Goal: Information Seeking & Learning: Learn about a topic

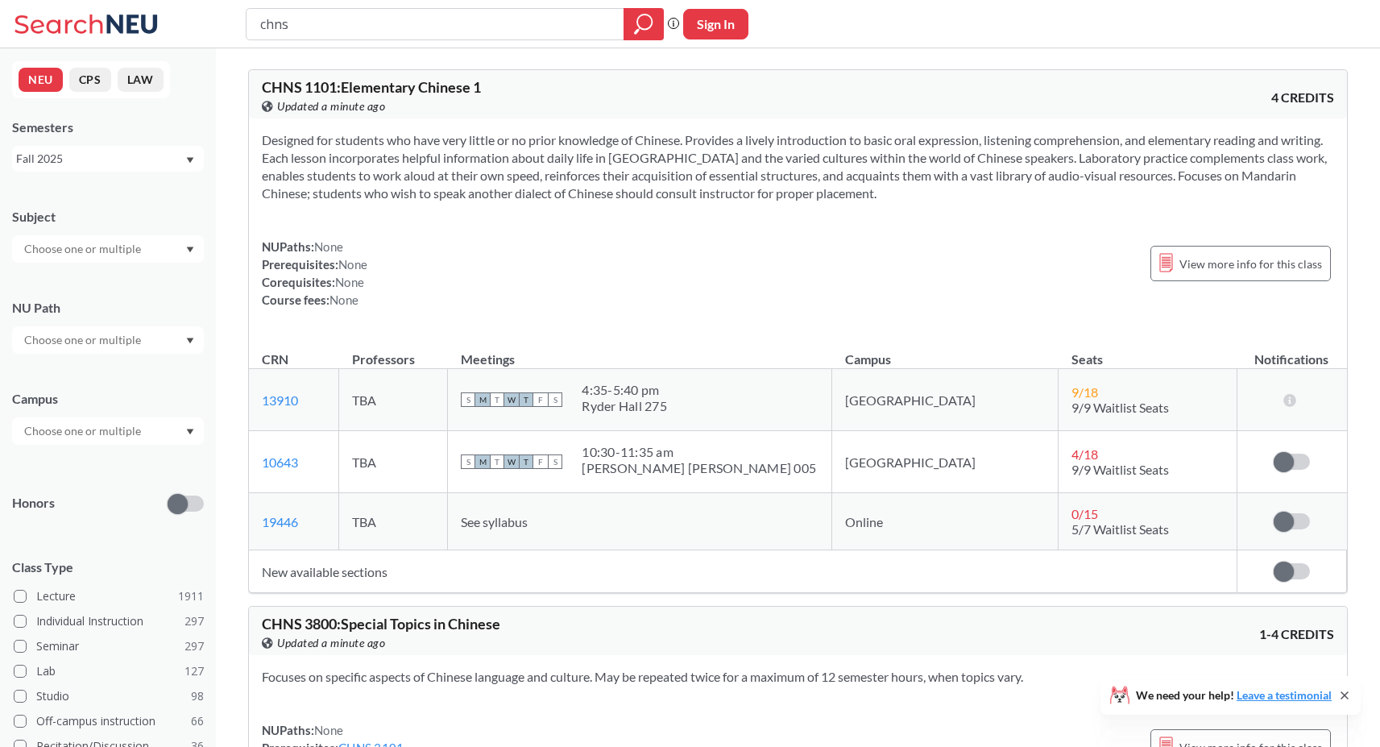
scroll to position [222, 0]
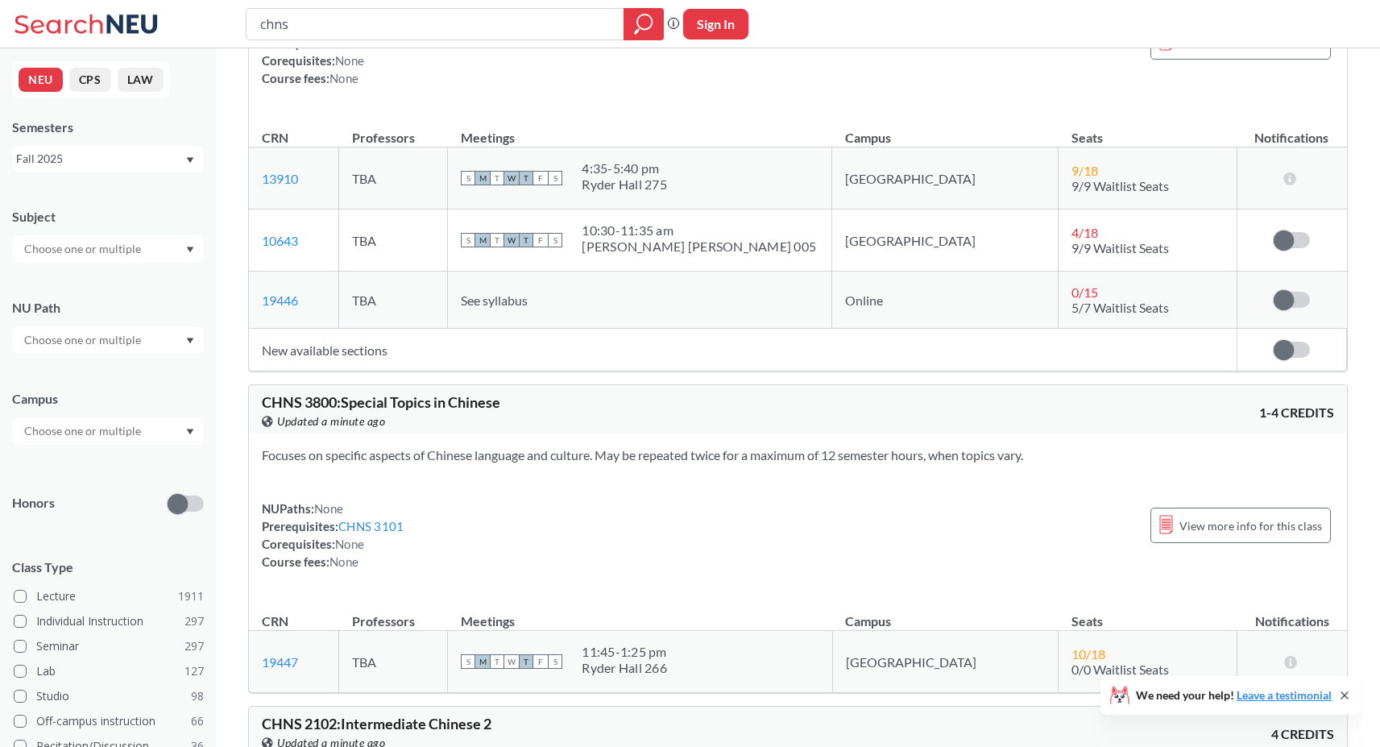
drag, startPoint x: 358, startPoint y: 32, endPoint x: 222, endPoint y: 33, distance: 136.9
click at [222, 33] on div "chns Phrase search guarantees the exact search appears in the results. Ex. If y…" at bounding box center [690, 24] width 1380 height 48
type input "cs"
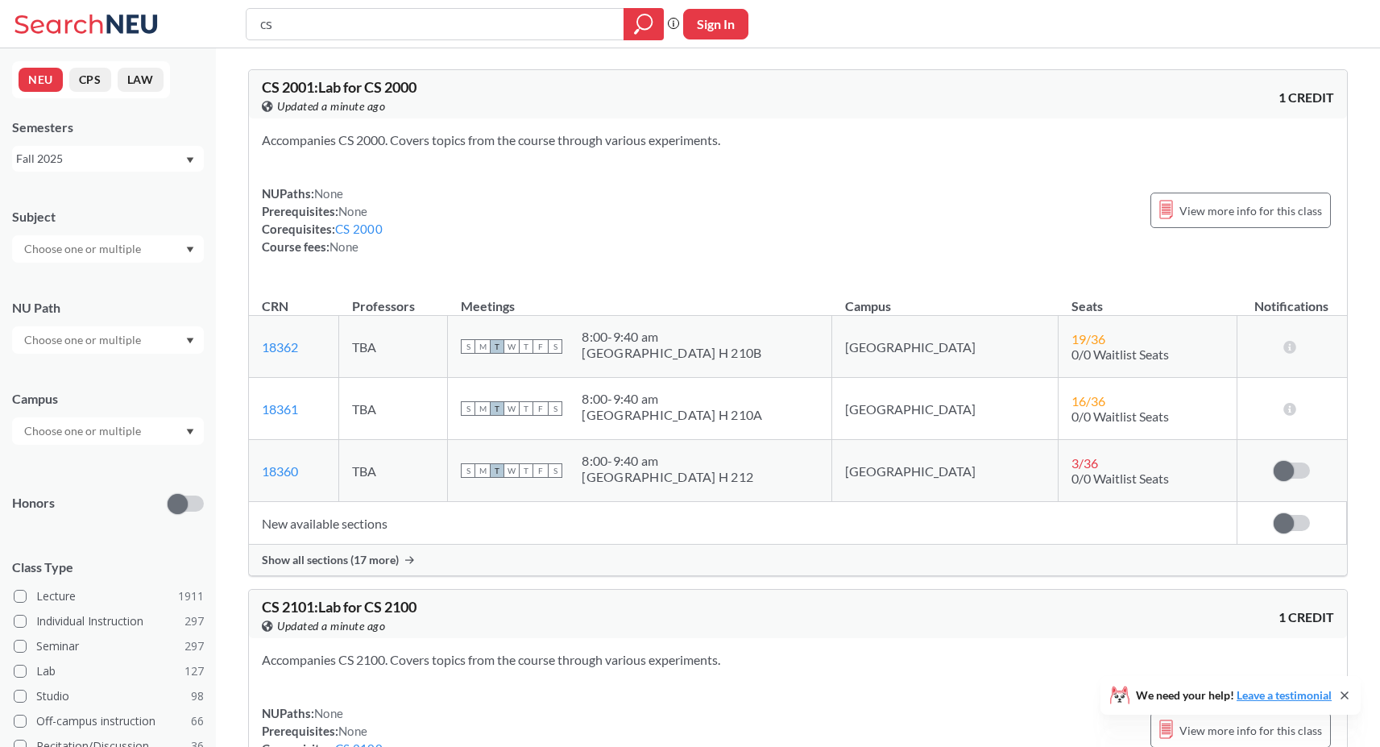
click at [130, 150] on div "Fall 2025" at bounding box center [100, 159] width 168 height 18
click at [829, 197] on div "NUPaths: None Prerequisites: None Corequisites: CS 2000 Course fees: None View …" at bounding box center [798, 219] width 1072 height 71
drag, startPoint x: 350, startPoint y: 31, endPoint x: 160, endPoint y: 29, distance: 189.3
click at [173, 29] on div "cs Phrase search guarantees the exact search appears in the results. Ex. If you…" at bounding box center [690, 24] width 1380 height 48
click at [119, 249] on input "text" at bounding box center [83, 248] width 135 height 19
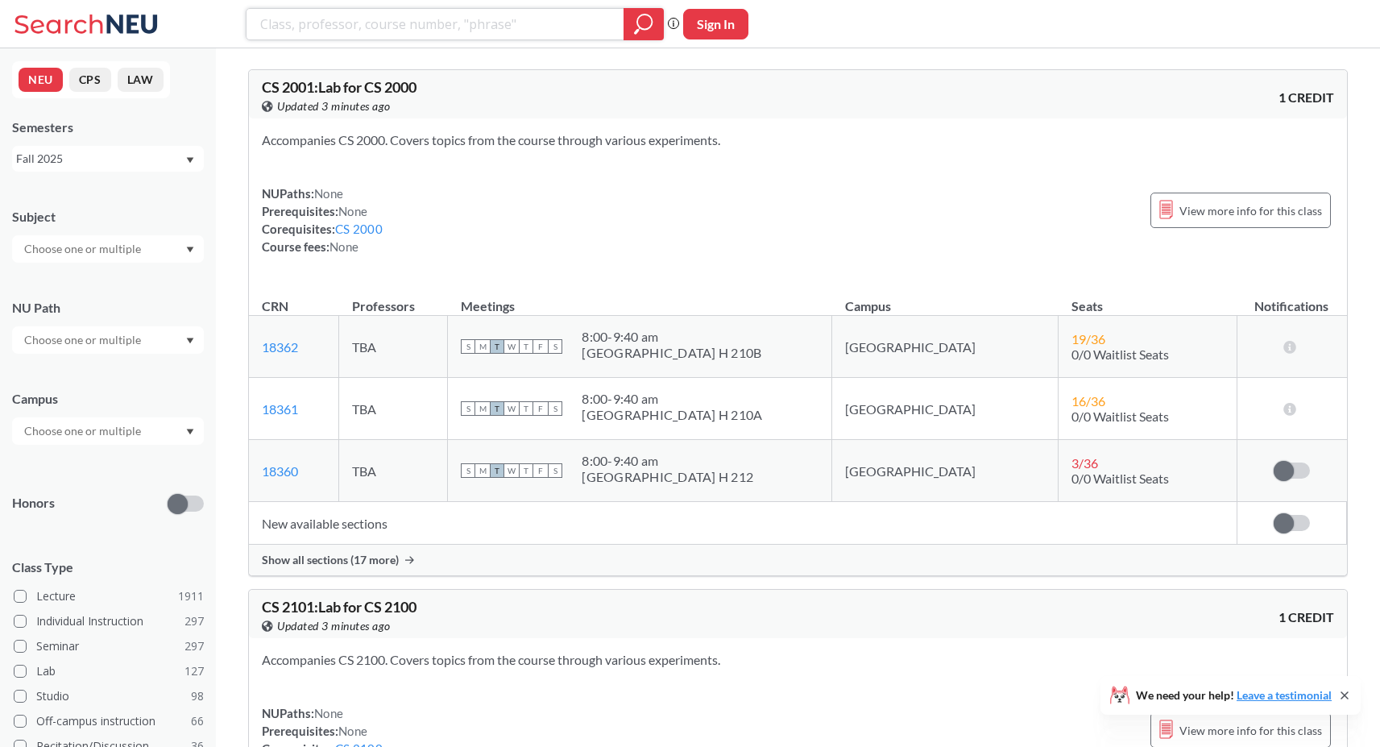
click at [637, 21] on icon "magnifying glass" at bounding box center [643, 24] width 19 height 23
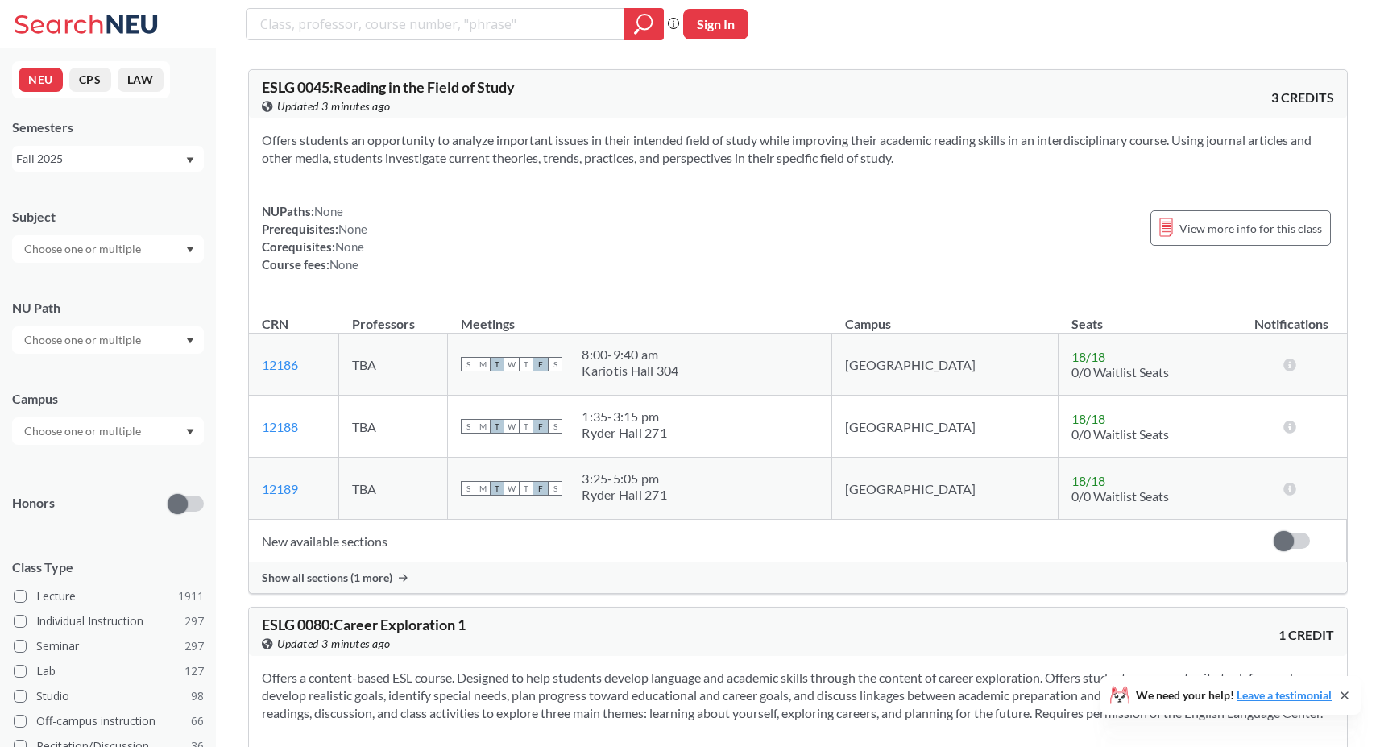
click at [89, 246] on input "text" at bounding box center [83, 248] width 135 height 19
type input "cs"
click at [81, 273] on div "CS ( 115 )" at bounding box center [112, 277] width 182 height 18
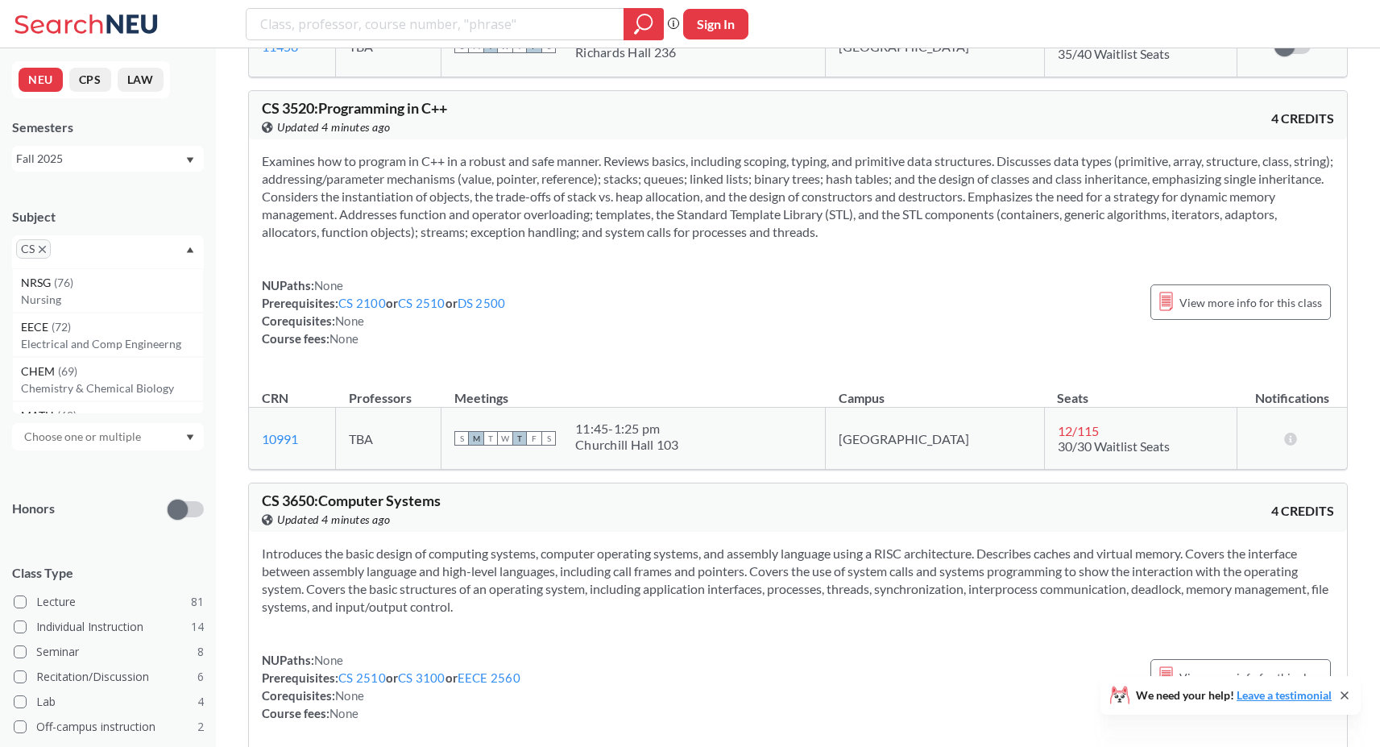
scroll to position [8426, 0]
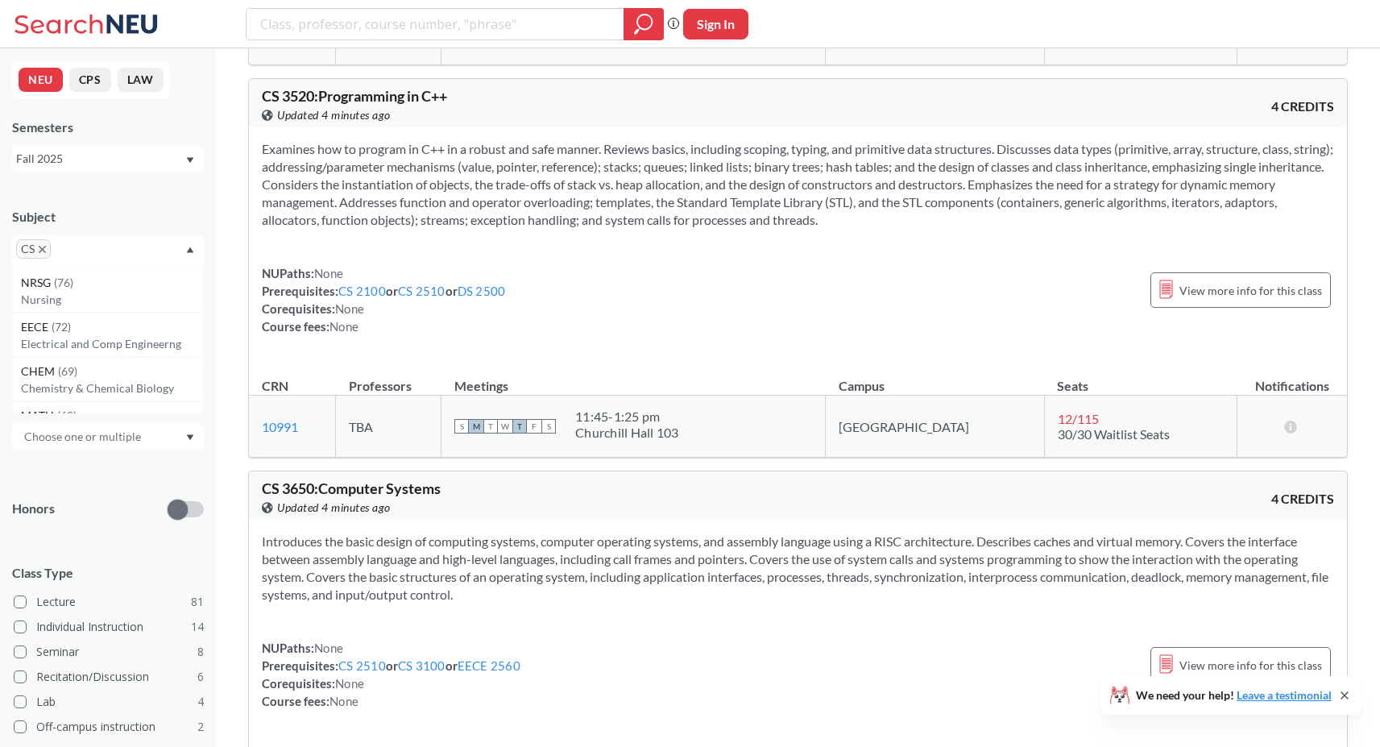
click at [752, 319] on div "NUPaths: None Prerequisites: CS 2100 or CS 2510 or DS 2500 Corequisites: None C…" at bounding box center [798, 299] width 1072 height 71
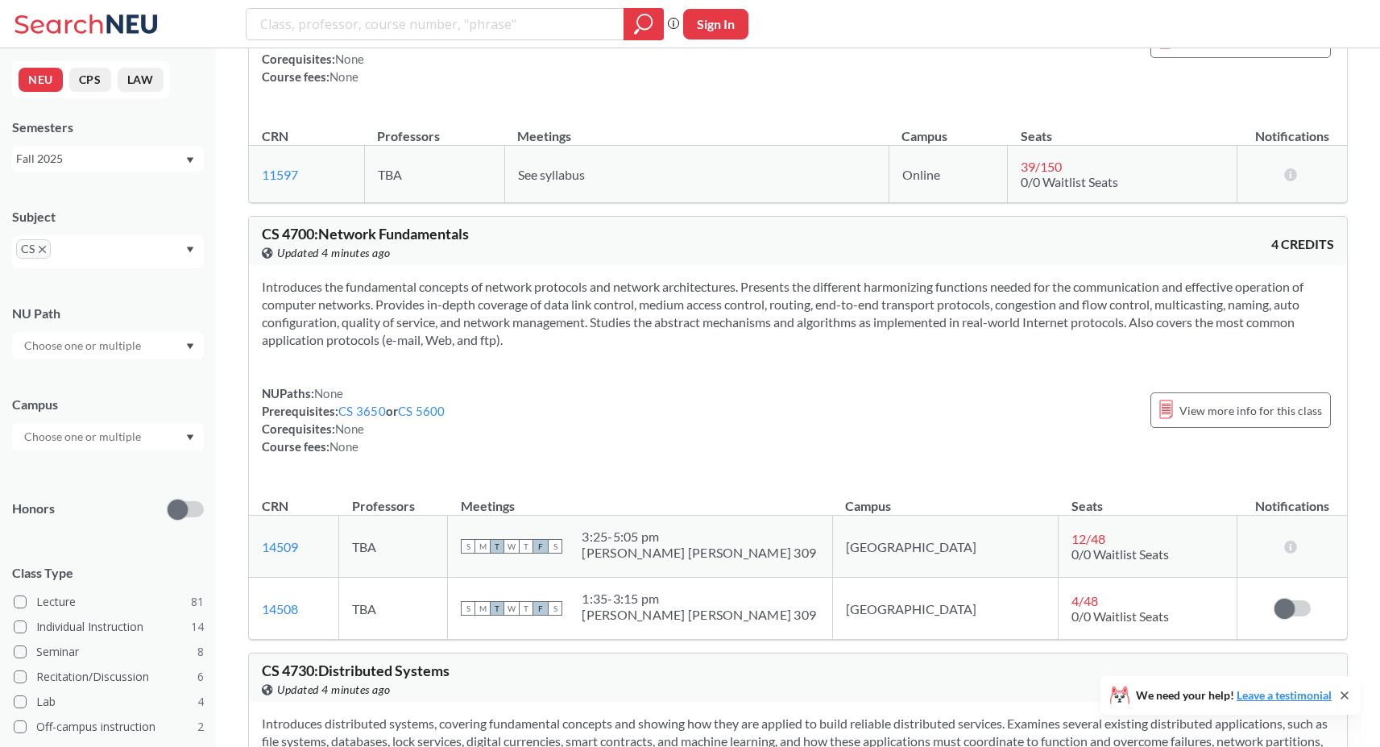
scroll to position [14771, 0]
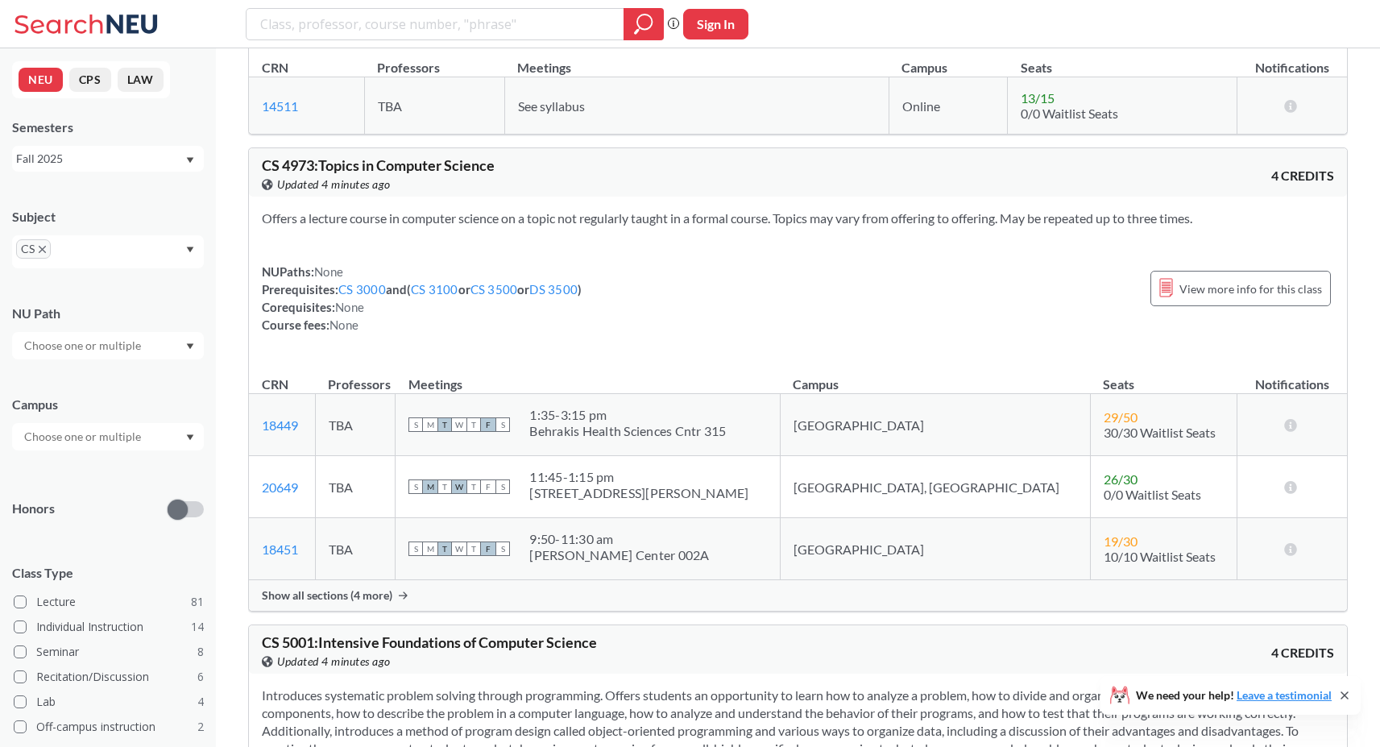
click at [764, 580] on div "Show all sections (4 more)" at bounding box center [798, 595] width 1098 height 31
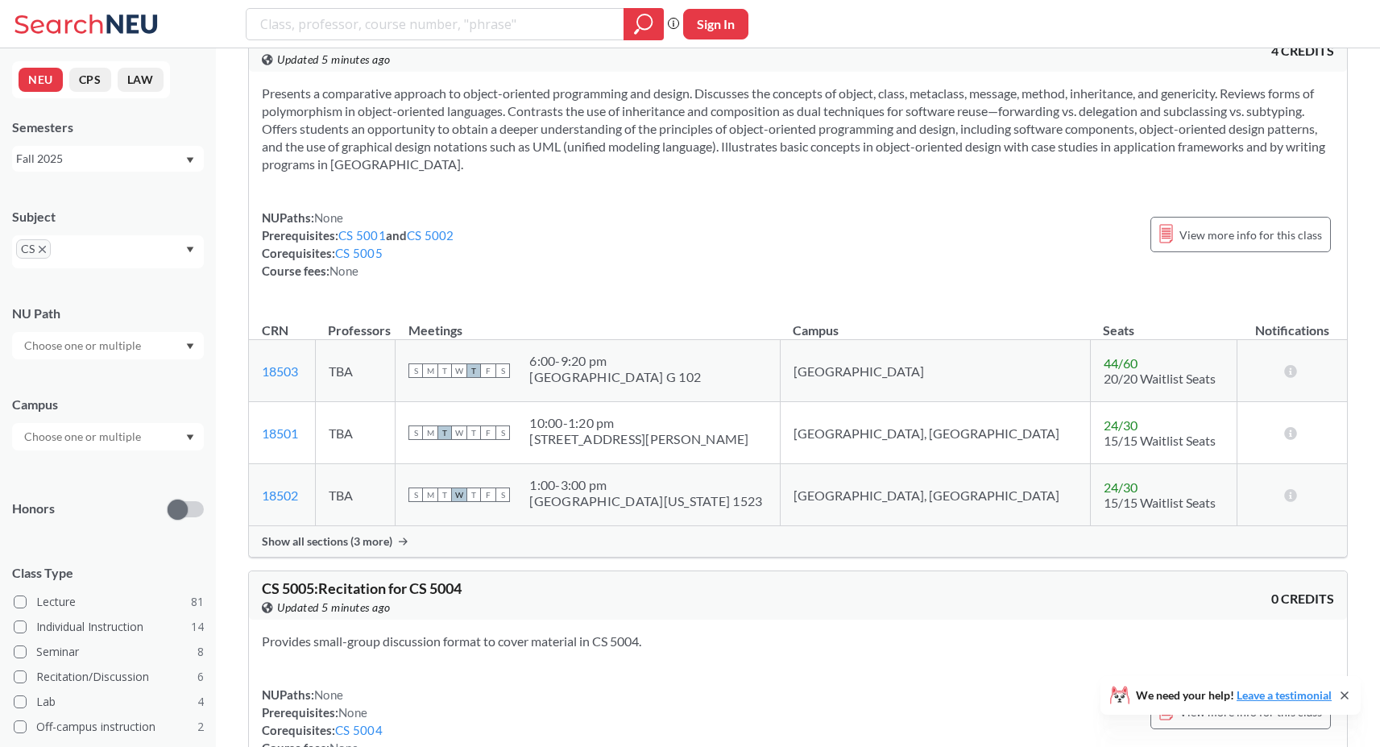
scroll to position [18492, 0]
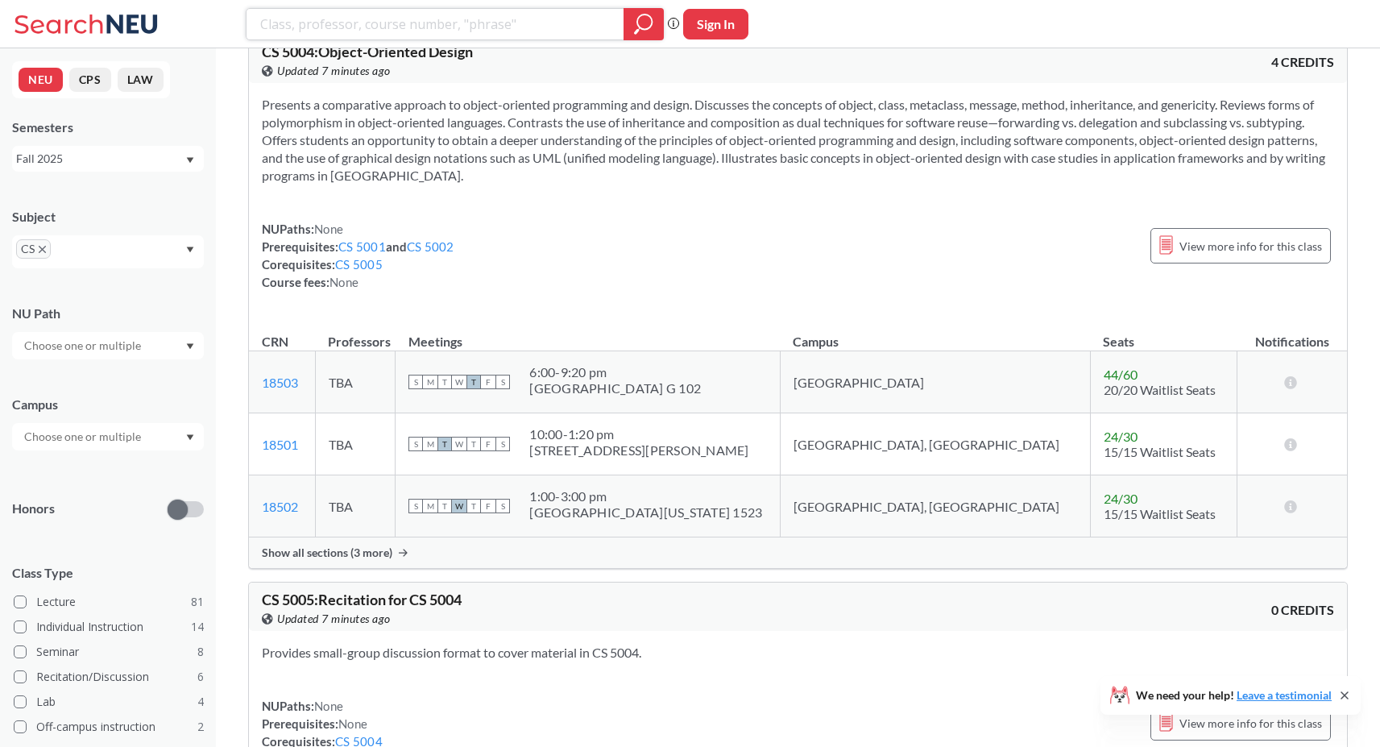
click at [461, 29] on input "search" at bounding box center [436, 23] width 354 height 27
type input "music theory"
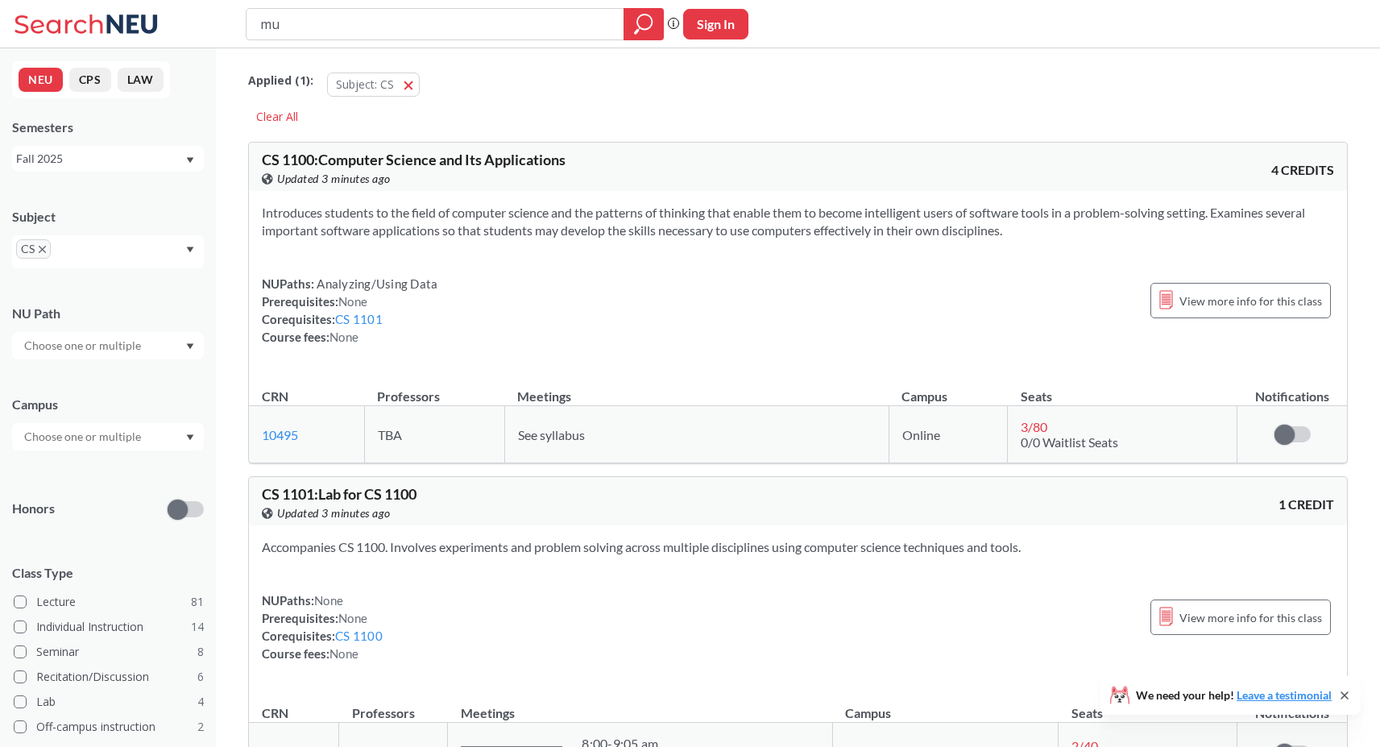
click at [49, 253] on span "CS" at bounding box center [33, 248] width 35 height 19
click at [43, 251] on icon "X to remove pill" at bounding box center [42, 249] width 7 height 7
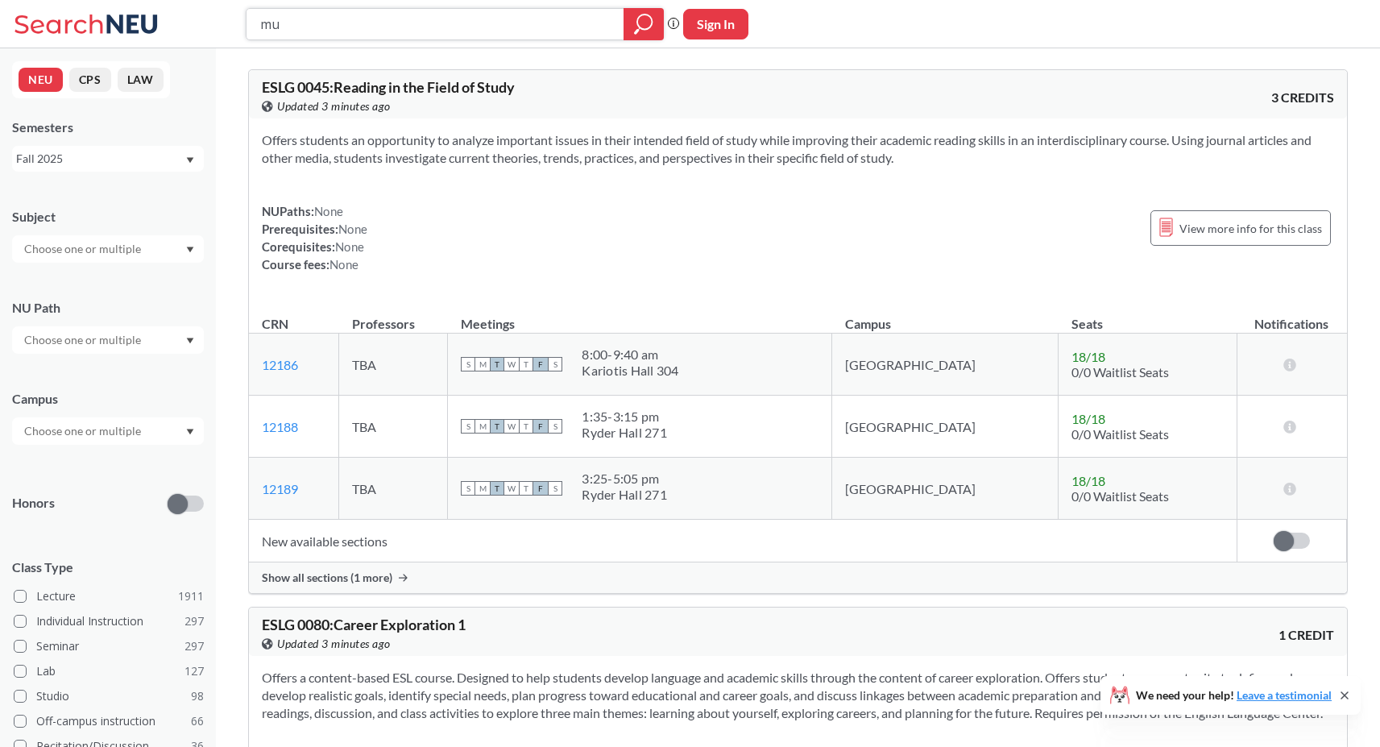
click at [448, 13] on input "mu" at bounding box center [436, 23] width 354 height 27
click at [453, 26] on input "mu" at bounding box center [436, 23] width 354 height 27
type input "music theory"
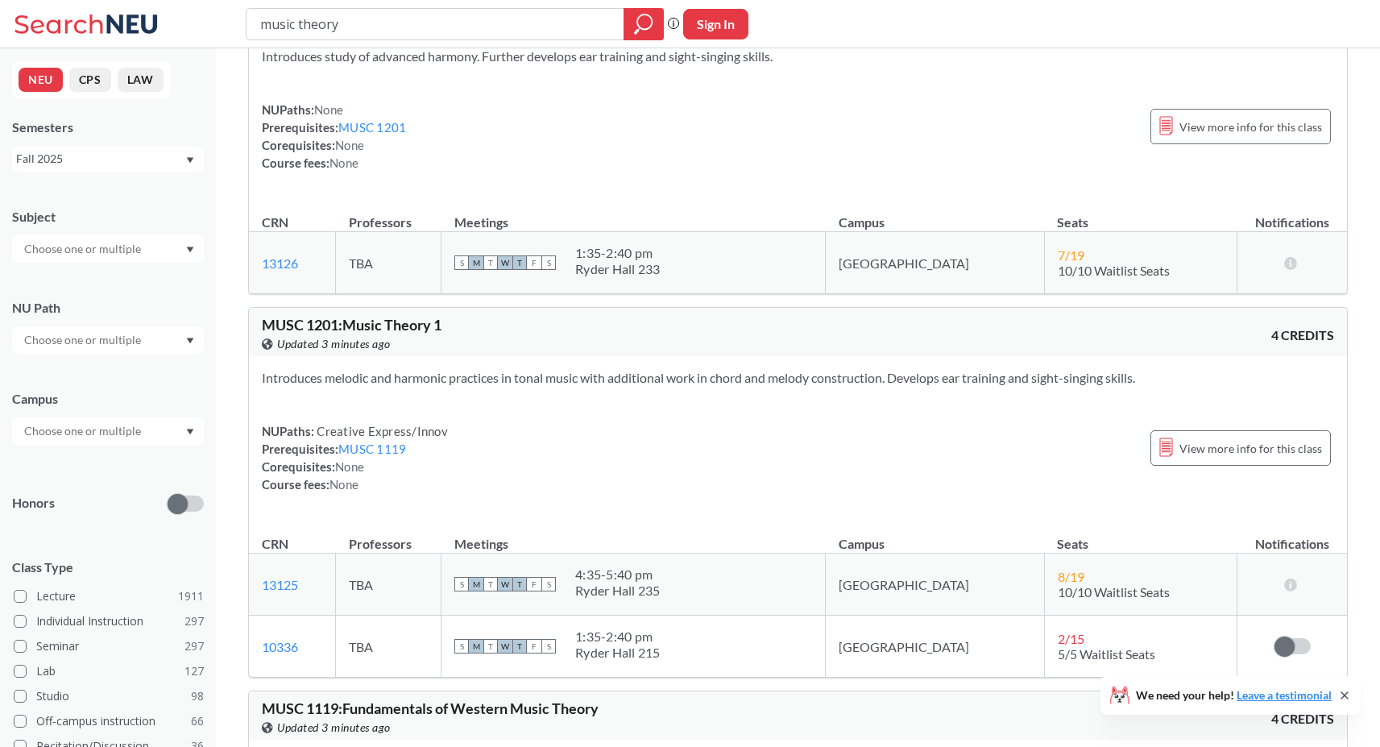
scroll to position [149, 0]
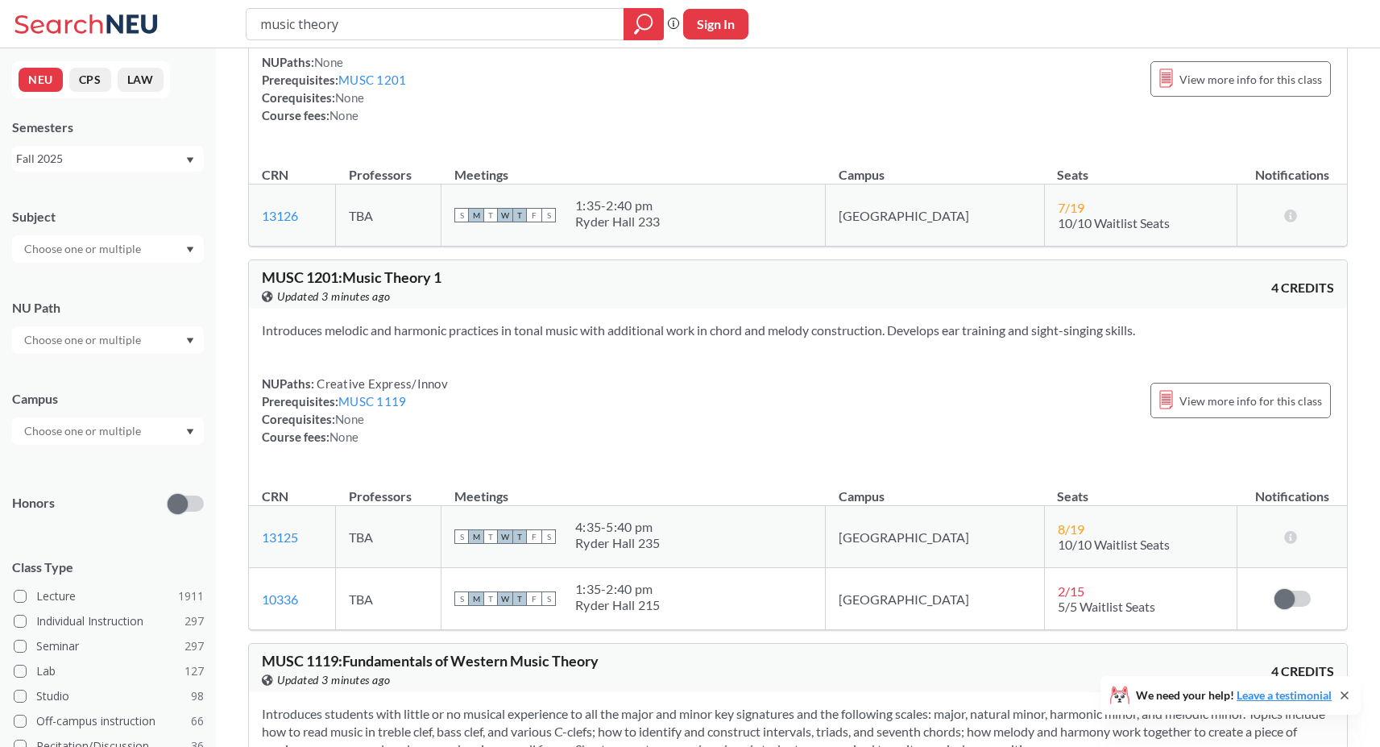
click at [625, 384] on div "NUPaths: Creative Express/Innov Prerequisites: MUSC 1119 Corequisites: None Cou…" at bounding box center [798, 410] width 1072 height 71
click at [400, 406] on link "MUSC 1119" at bounding box center [372, 401] width 68 height 14
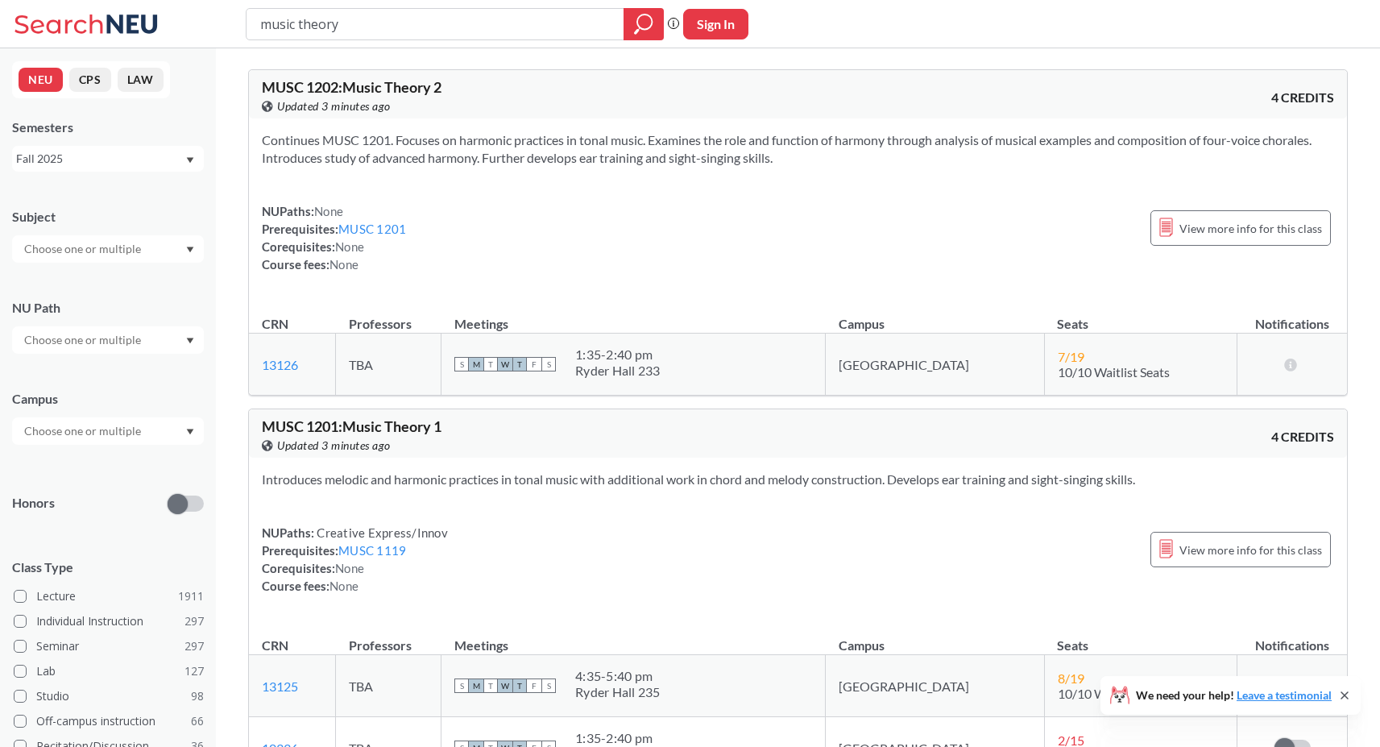
scroll to position [149, 0]
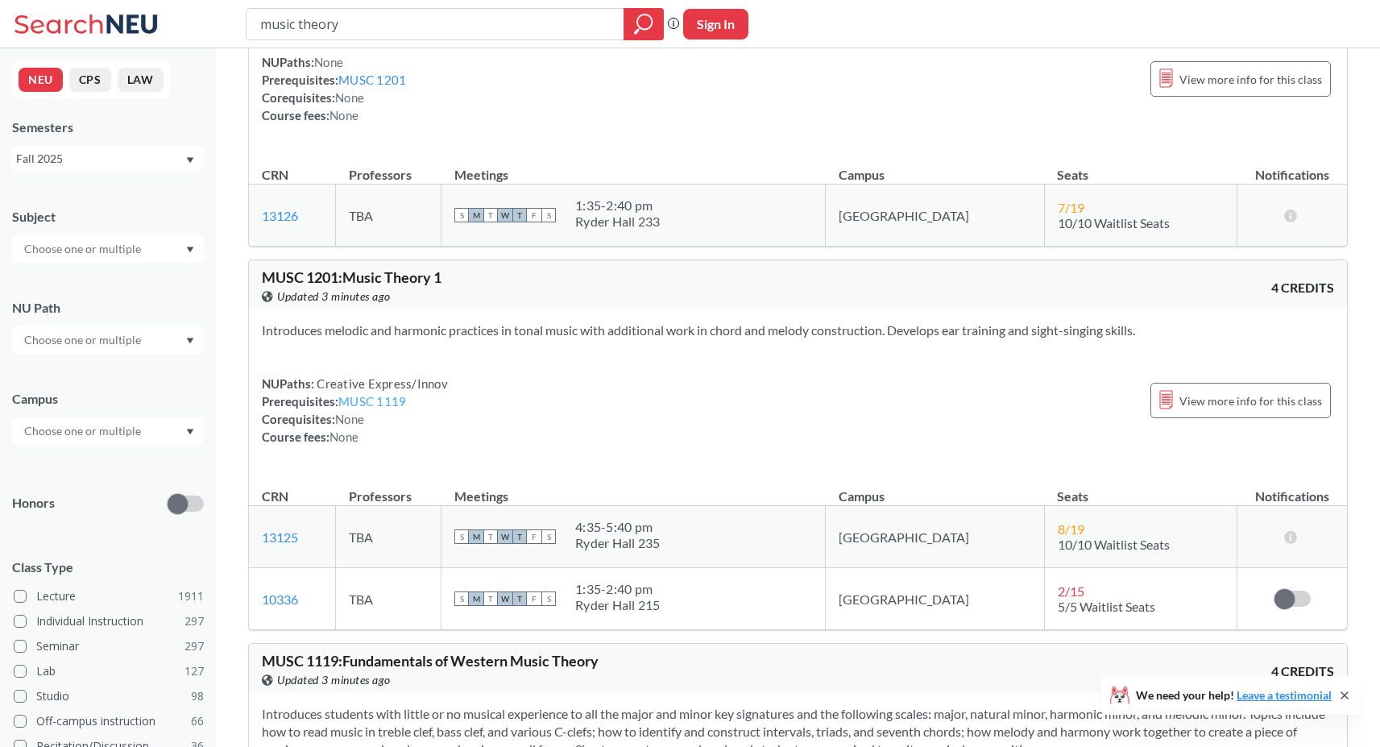
click at [387, 404] on link "MUSC 1119" at bounding box center [372, 401] width 68 height 14
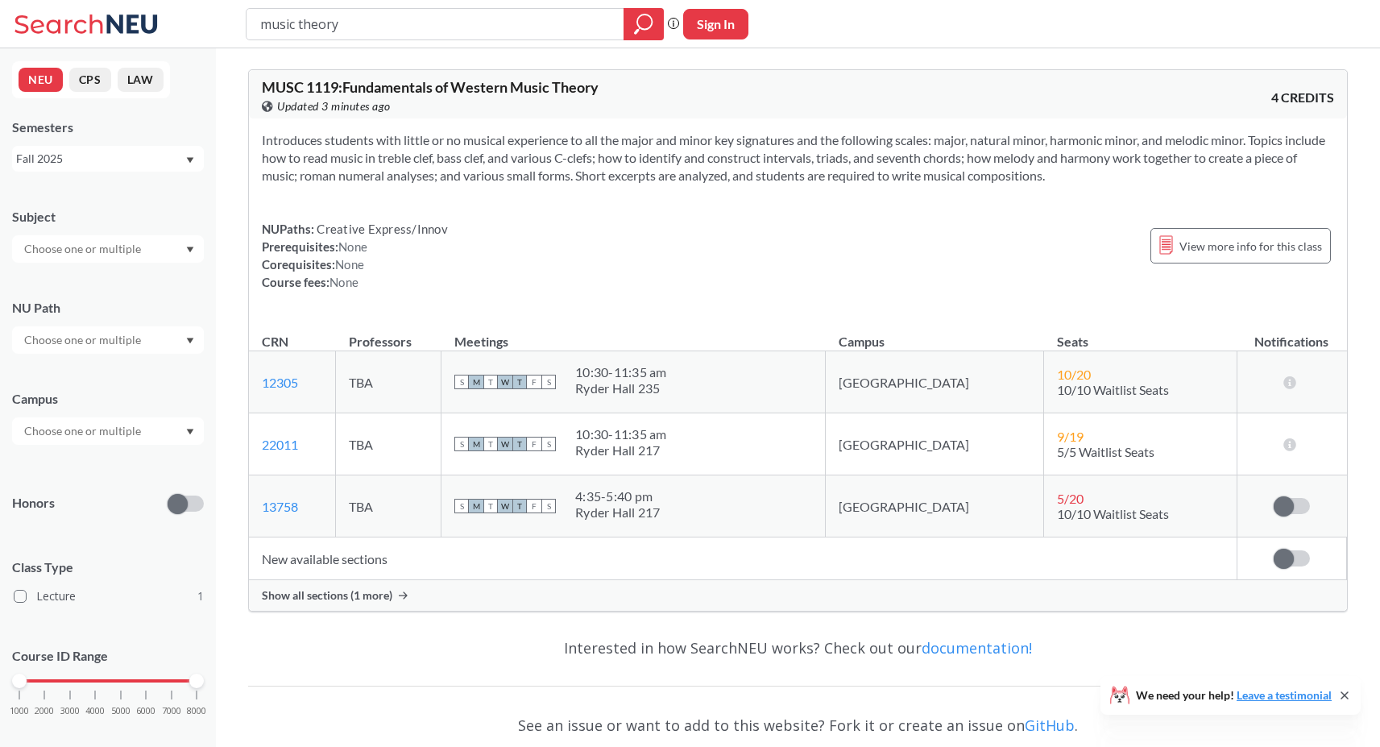
scroll to position [149, 0]
click at [691, 596] on div "Show all sections (1 more)" at bounding box center [798, 595] width 1098 height 31
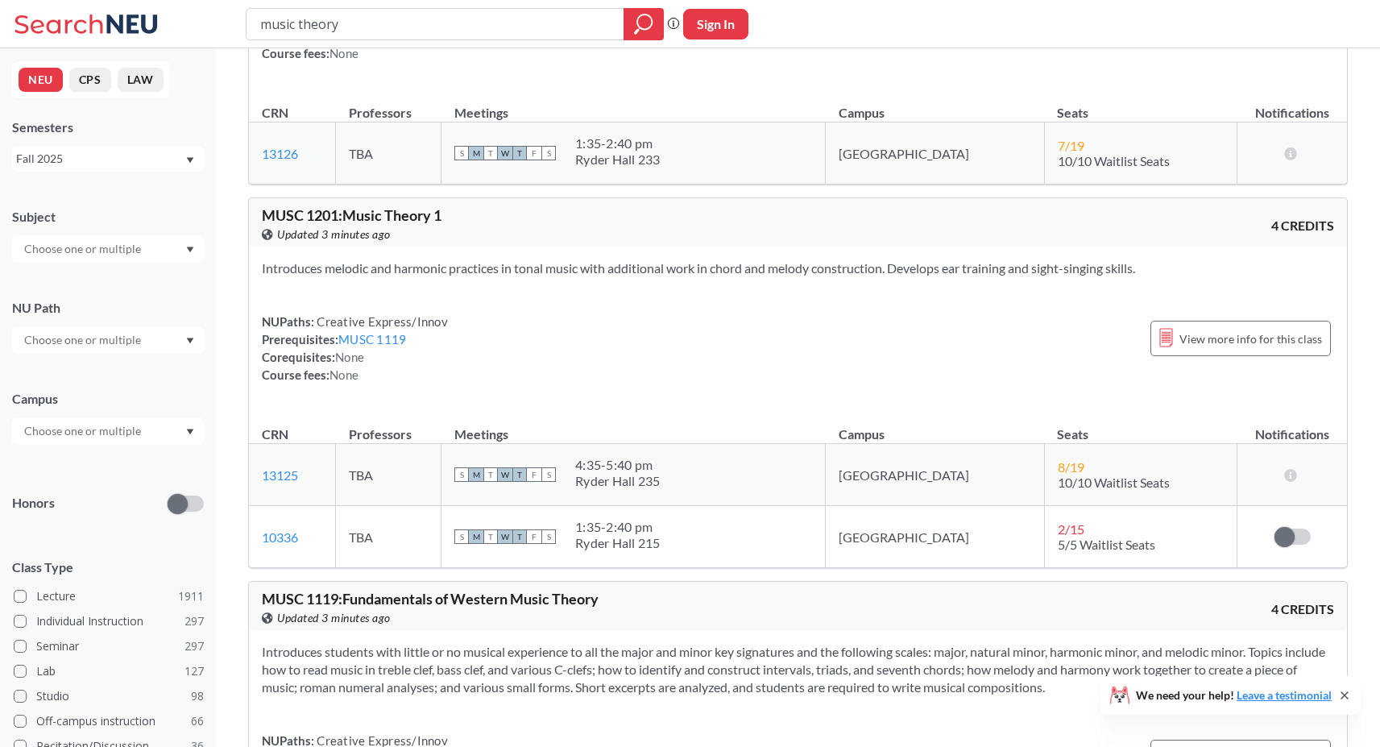
scroll to position [223, 0]
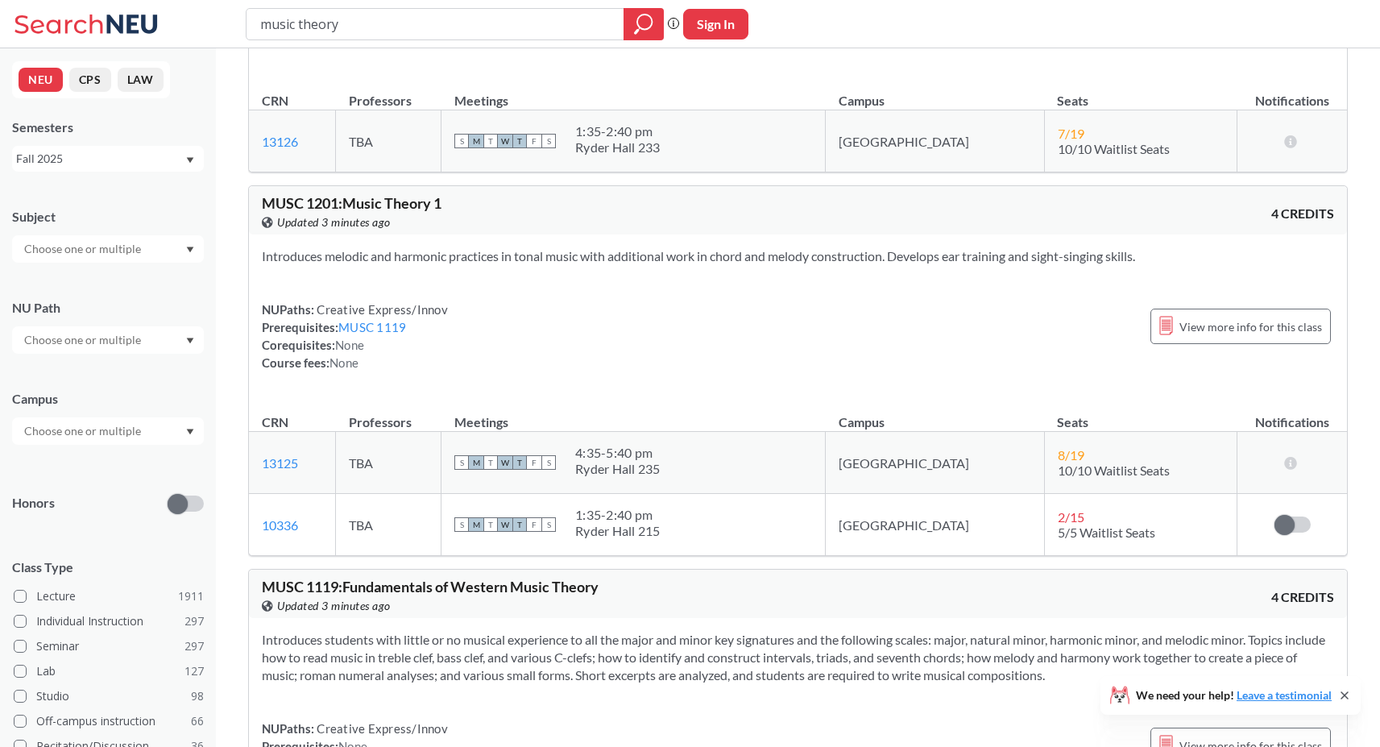
type input "MUSC1119"
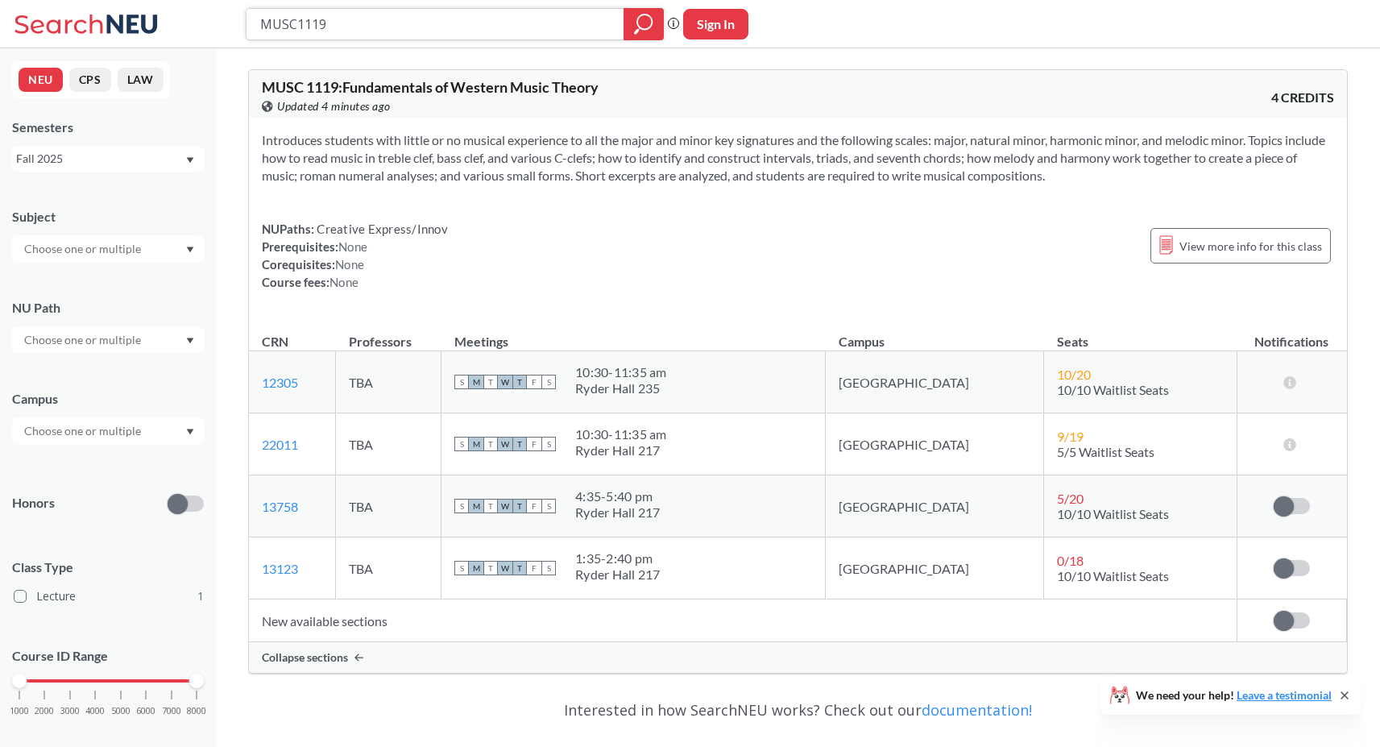
click at [359, 31] on input "MUSC1119" at bounding box center [436, 23] width 354 height 27
type input "music"
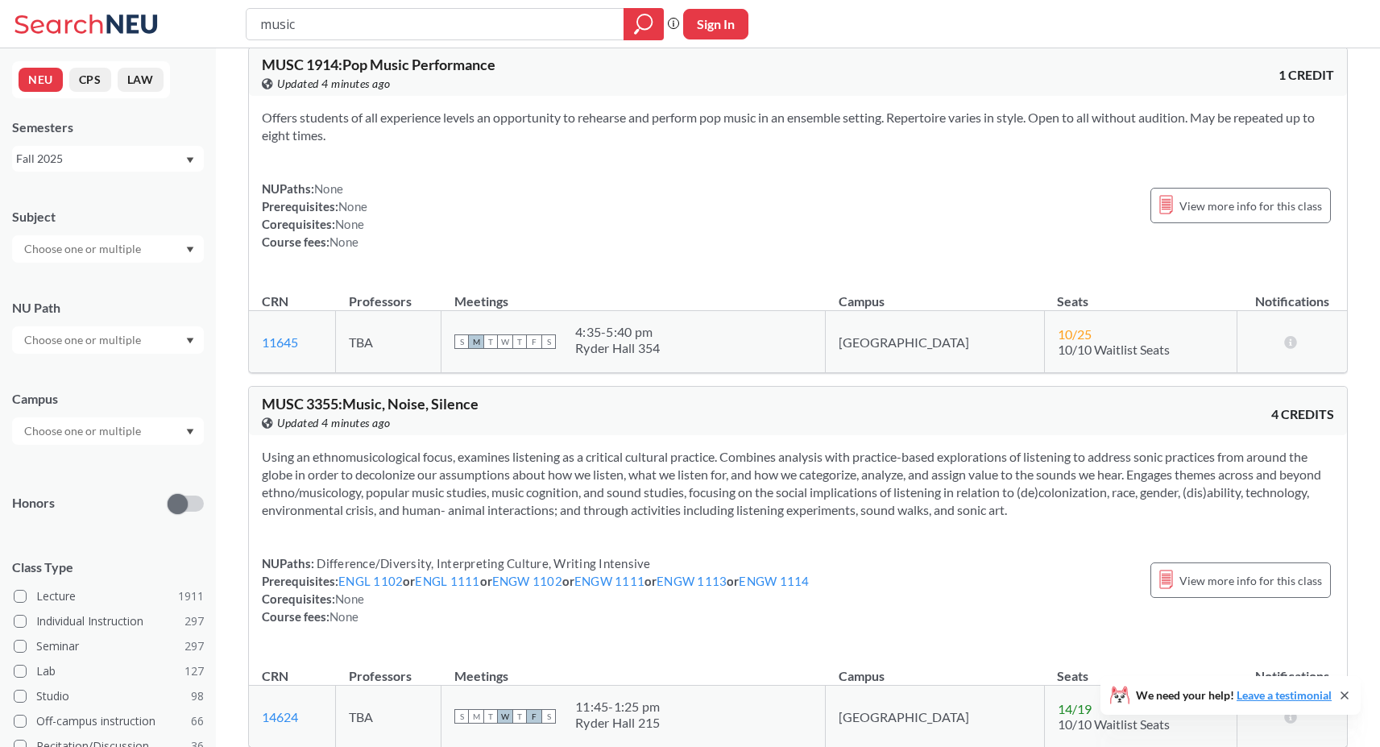
scroll to position [3269, 0]
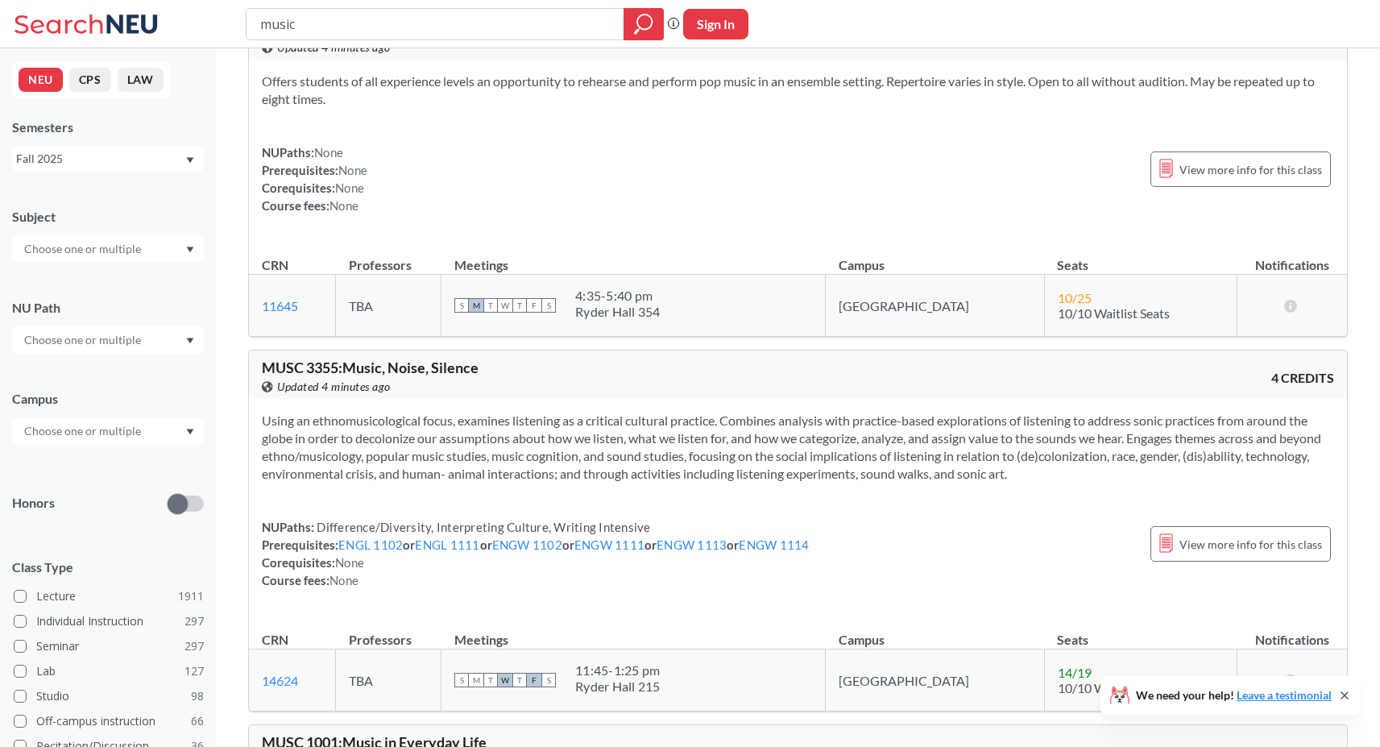
click at [748, 366] on div "MUSC 3355 : Music, Noise, Silence View this course on Banner. Updated 4 minutes…" at bounding box center [530, 377] width 536 height 35
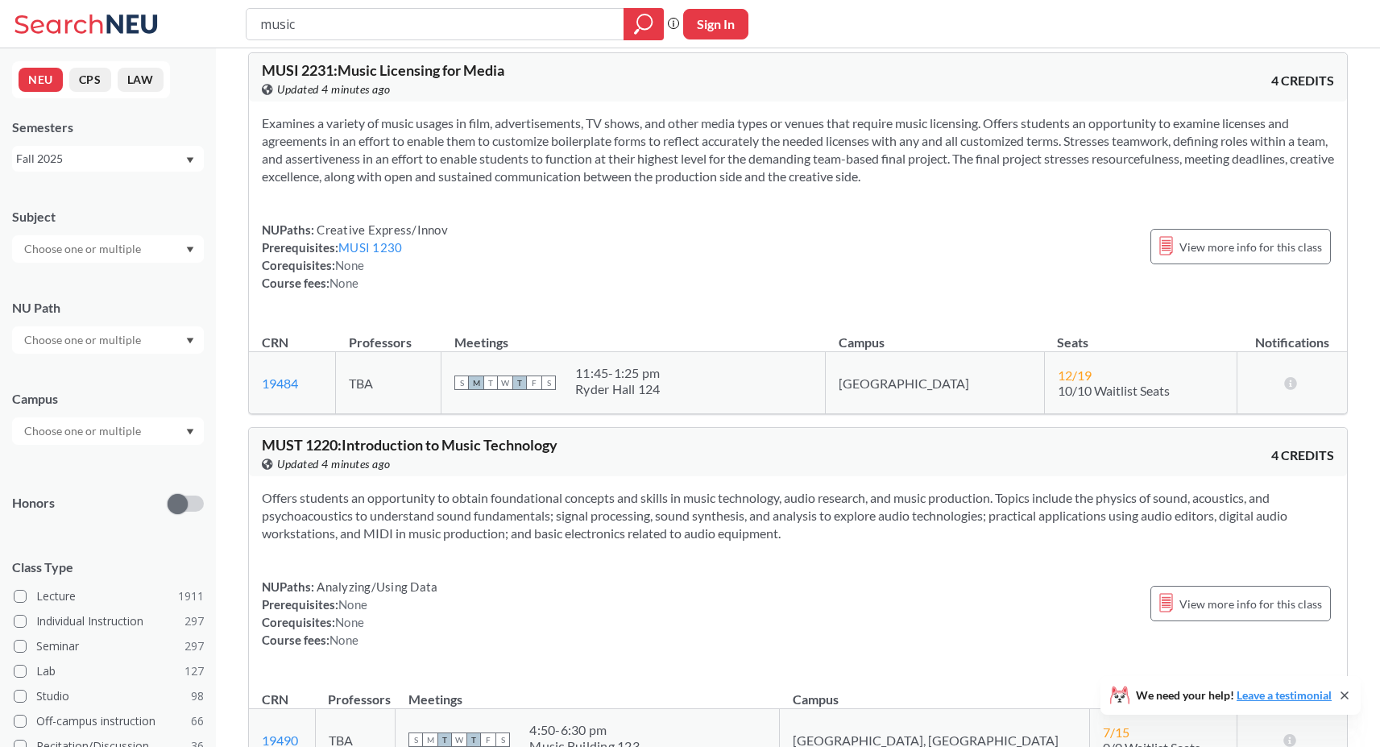
scroll to position [5789, 0]
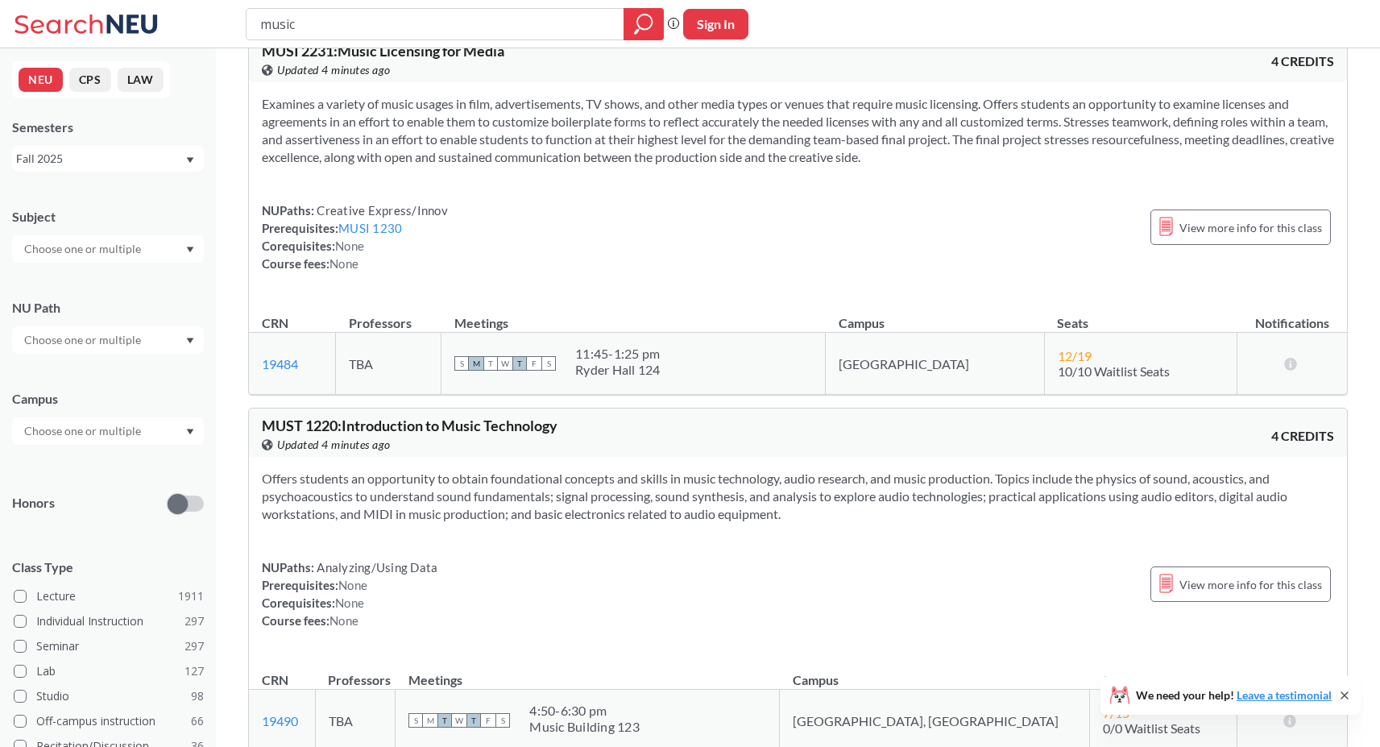
click at [750, 365] on div "S M T W T F S 11:45 - 1:25 pm Ryder Hall 124" at bounding box center [633, 363] width 358 height 35
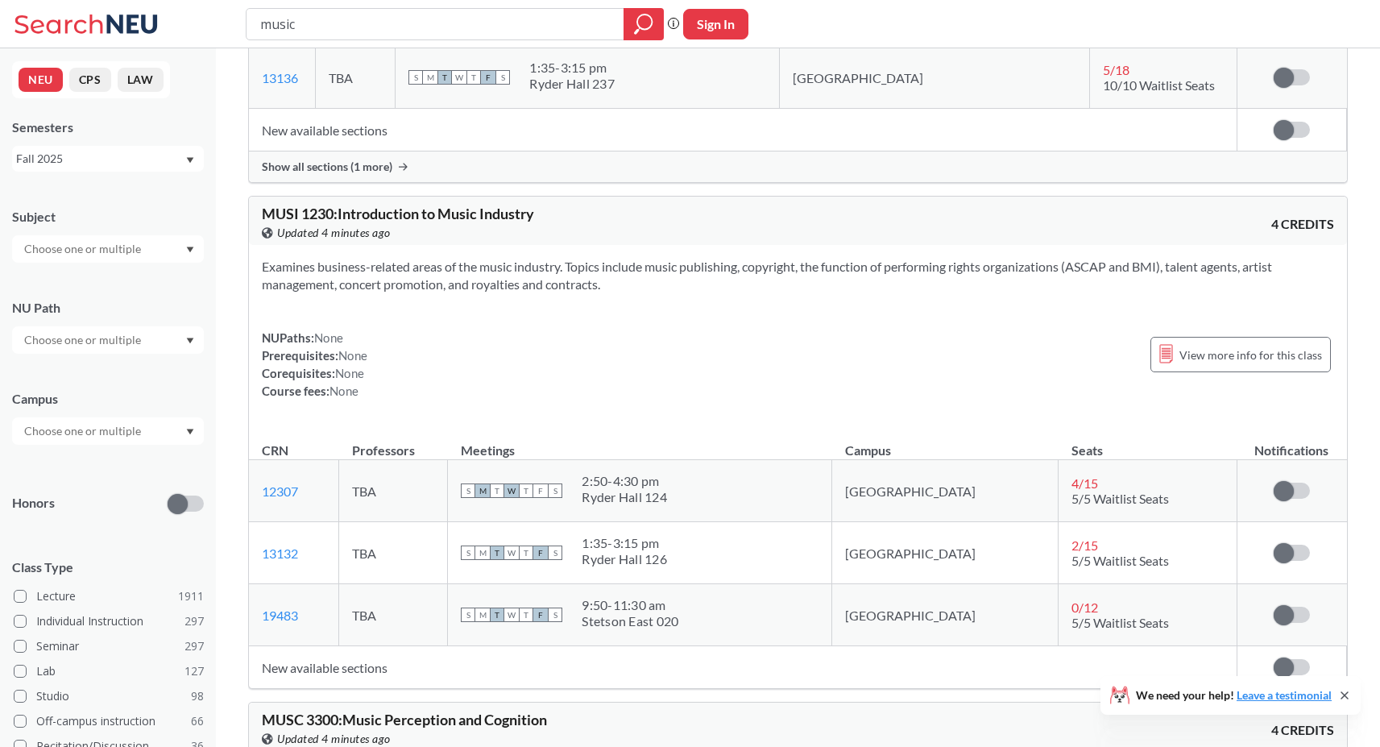
scroll to position [6578, 0]
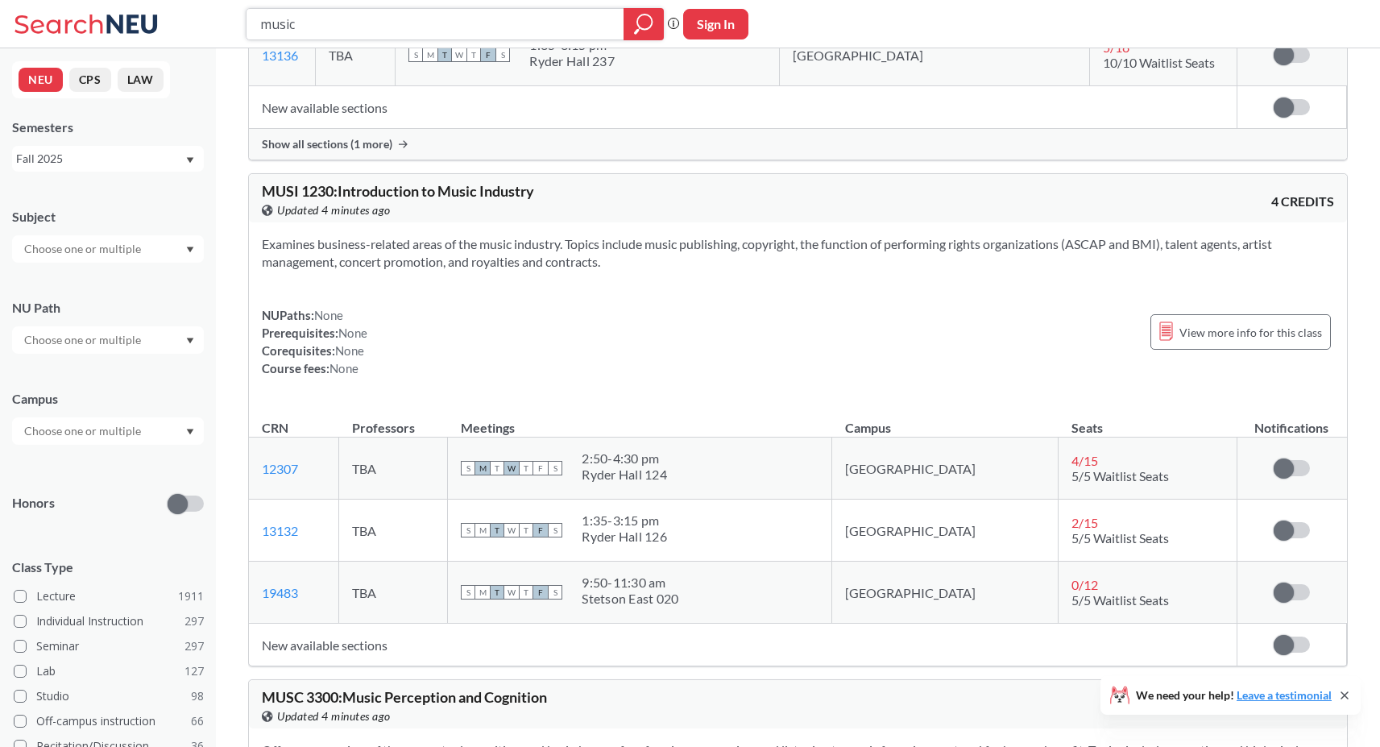
click at [469, 30] on input "music" at bounding box center [436, 23] width 354 height 27
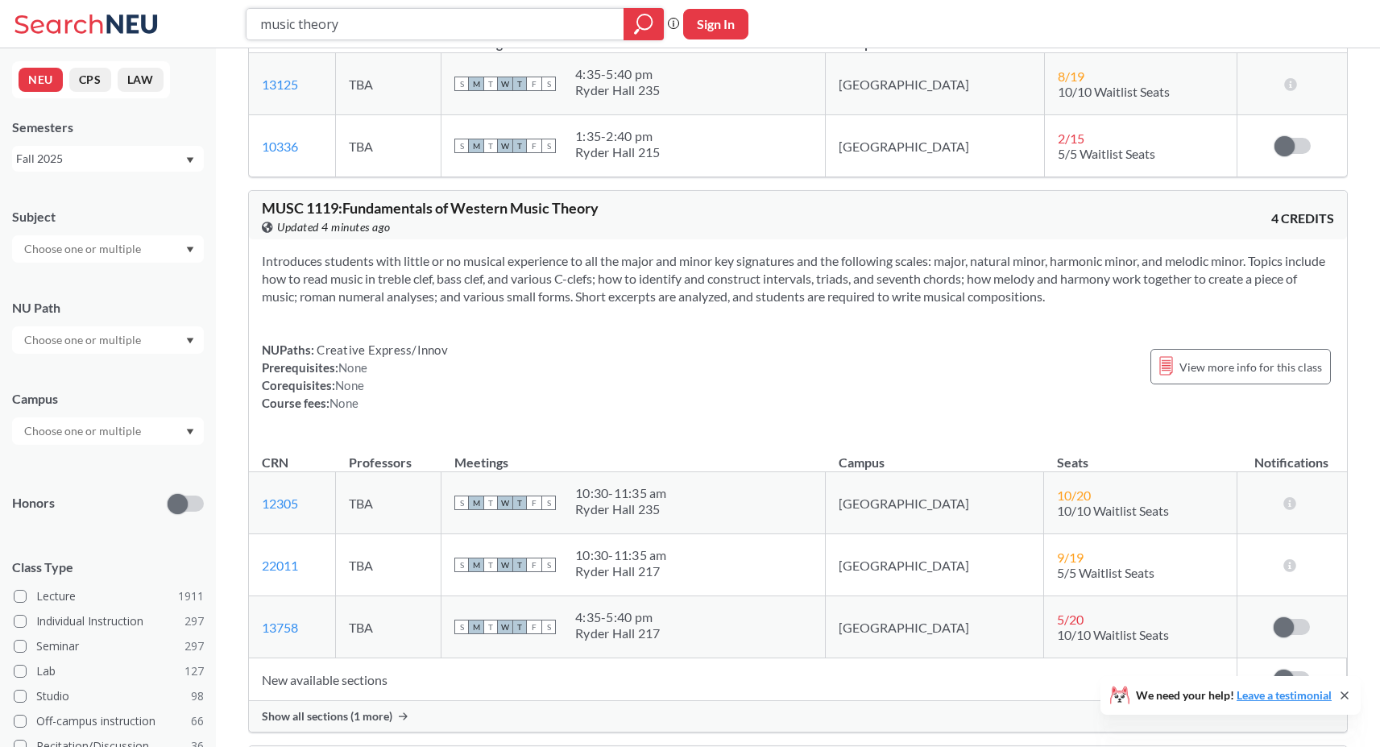
scroll to position [603, 0]
type input "improv"
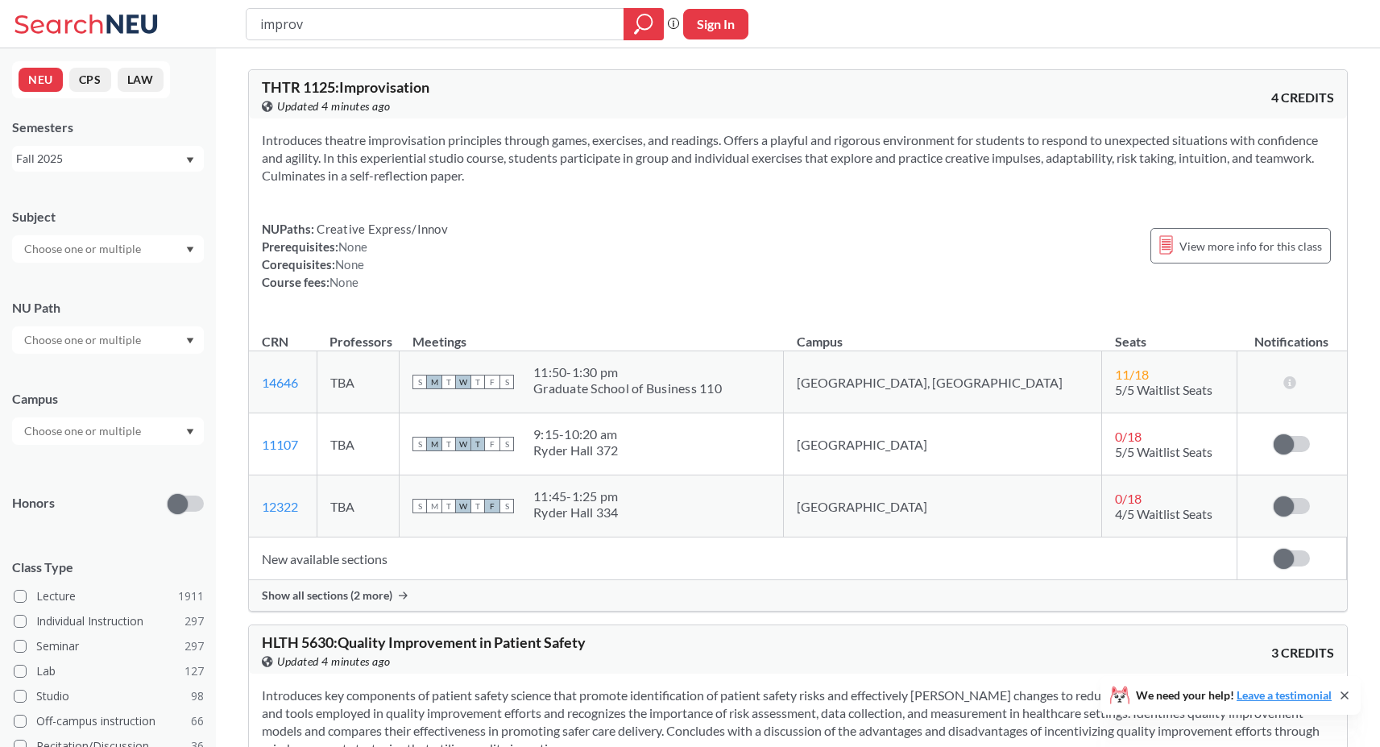
click at [766, 589] on div "Show all sections (2 more)" at bounding box center [798, 595] width 1098 height 31
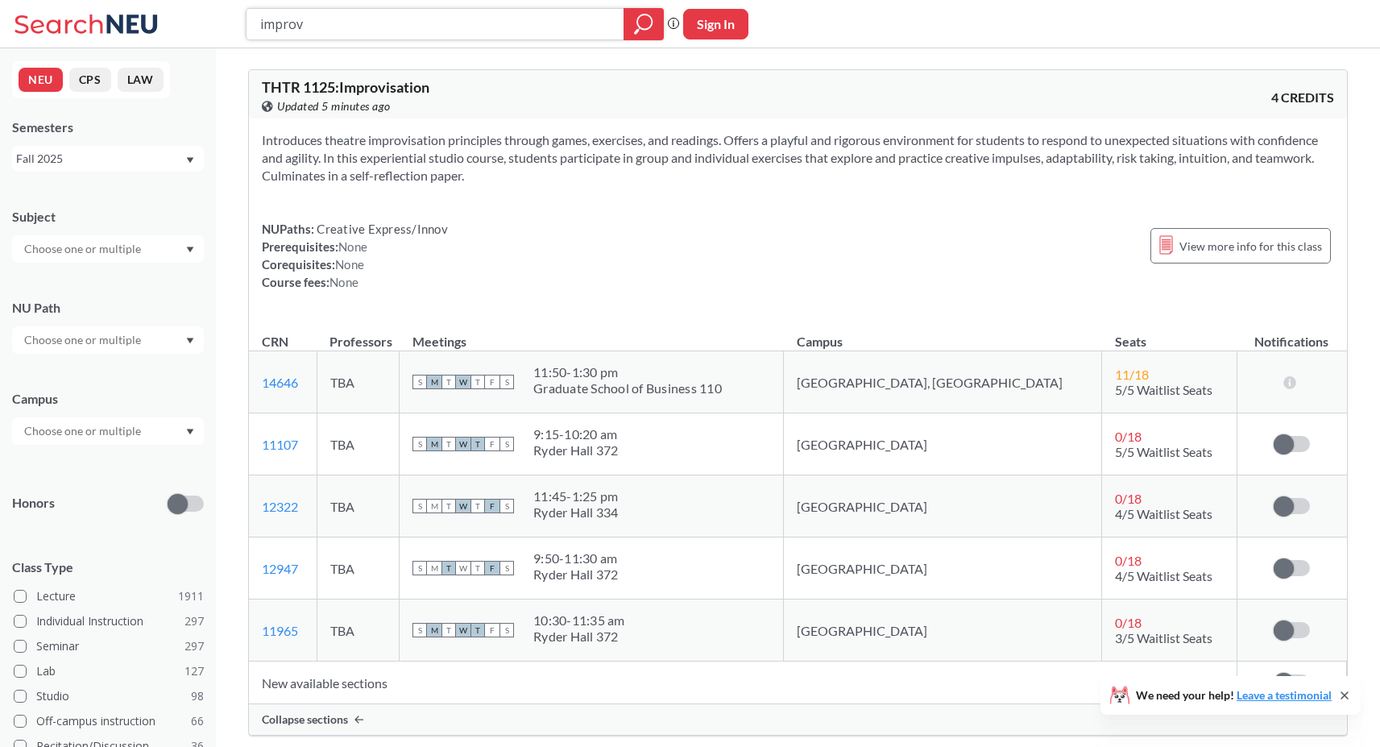
click at [467, 21] on input "improv" at bounding box center [436, 23] width 354 height 27
